Goal: Book appointment/travel/reservation

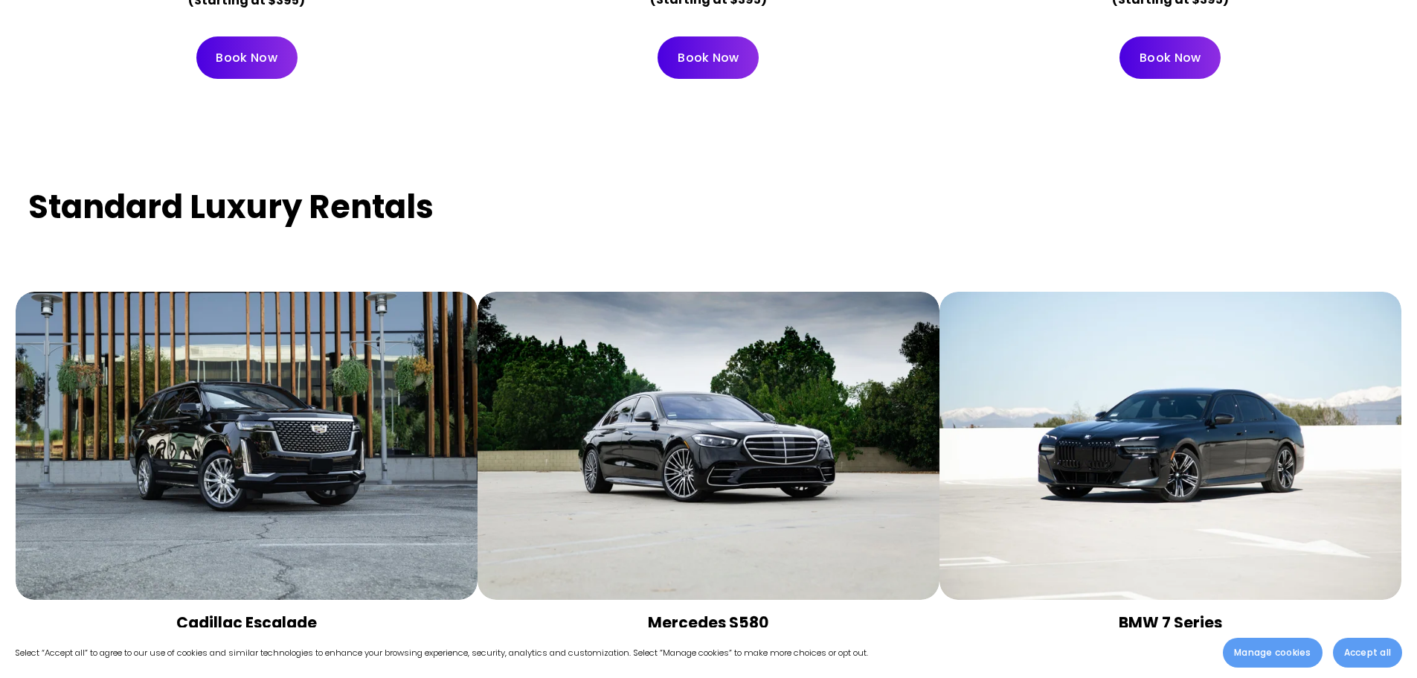
scroll to position [7437, 0]
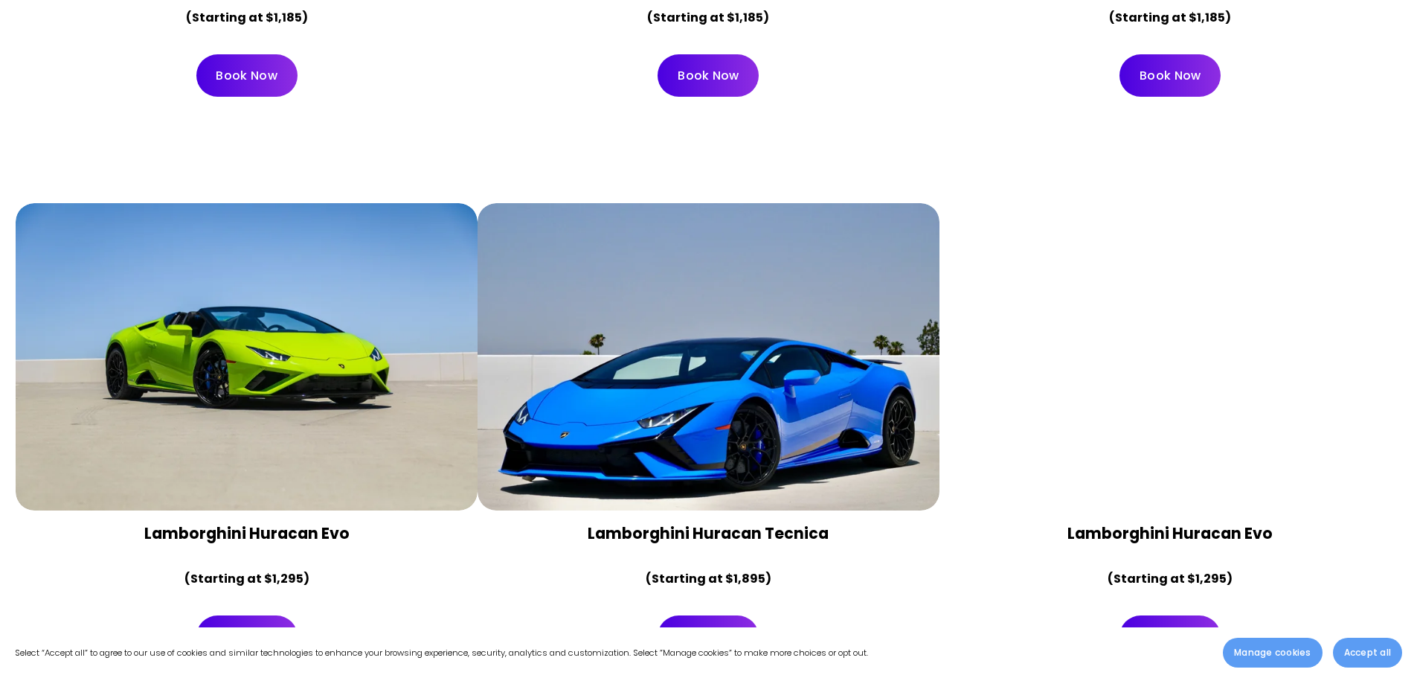
scroll to position [6612, 0]
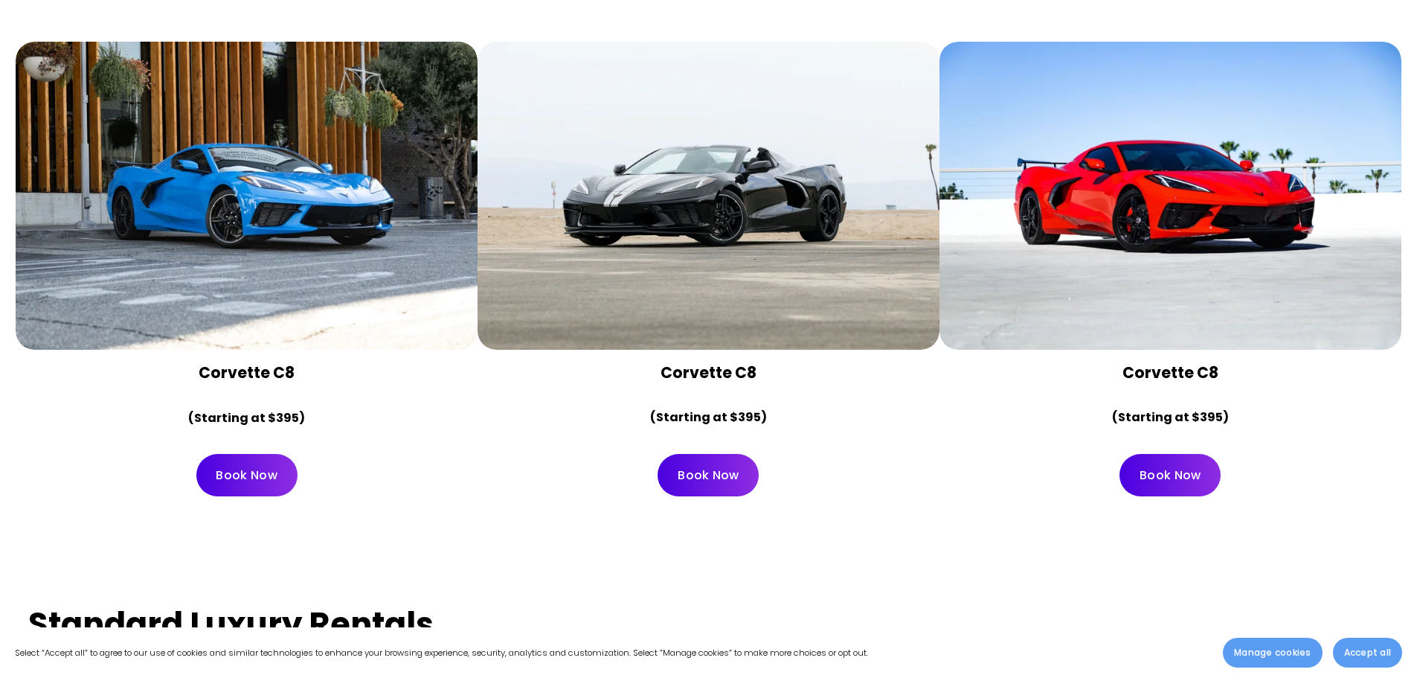
click at [257, 454] on link "Book Now" at bounding box center [246, 475] width 101 height 42
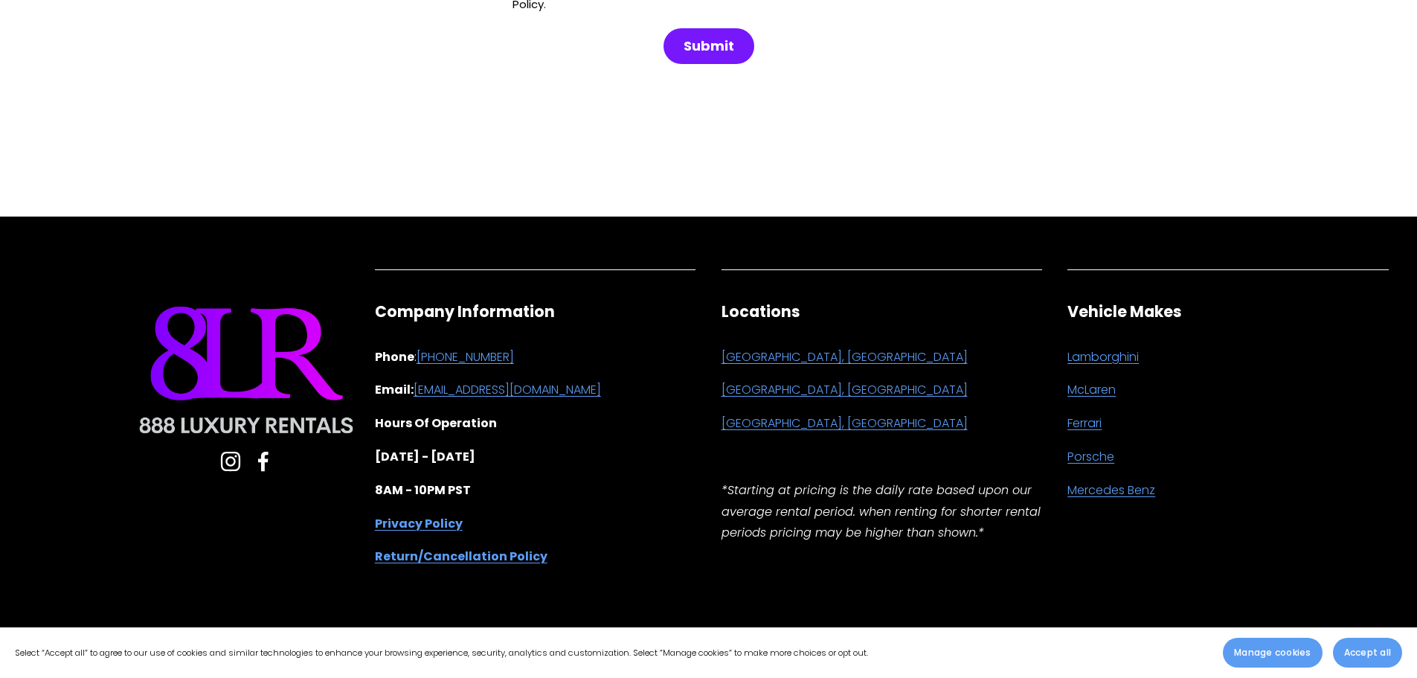
scroll to position [1366, 0]
